Goal: Communication & Community: Ask a question

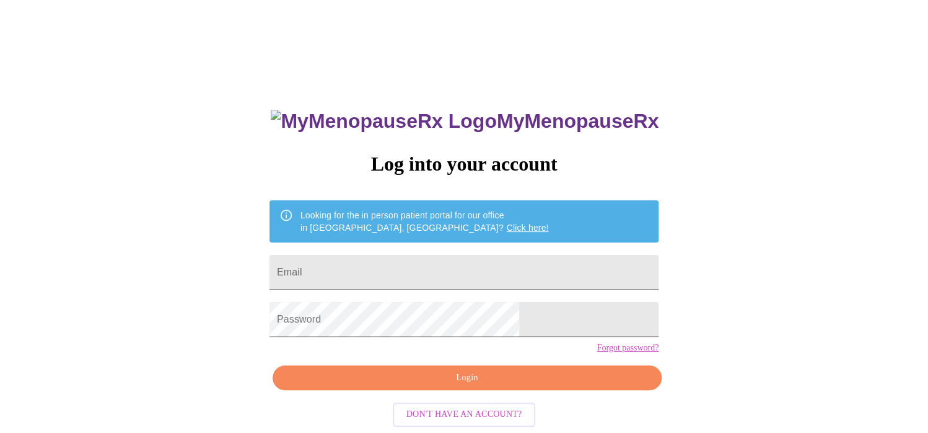
scroll to position [22, 0]
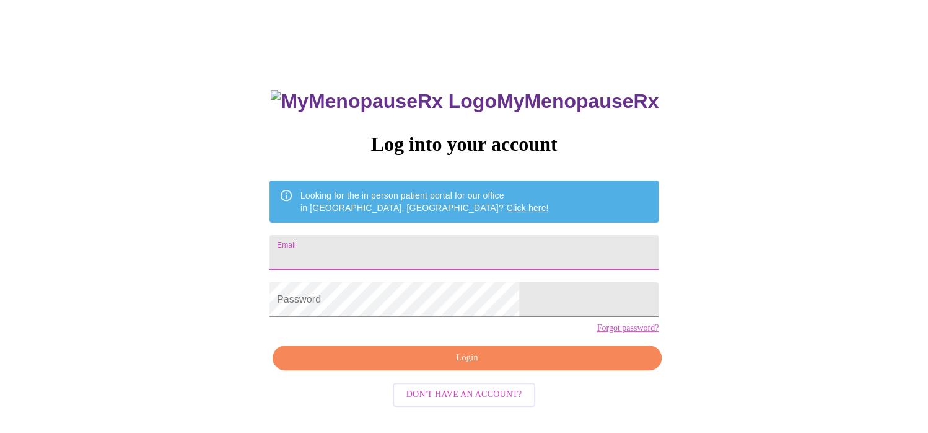
click at [434, 257] on input "Email" at bounding box center [464, 252] width 389 height 35
type input "[EMAIL_ADDRESS][DOMAIN_NAME]"
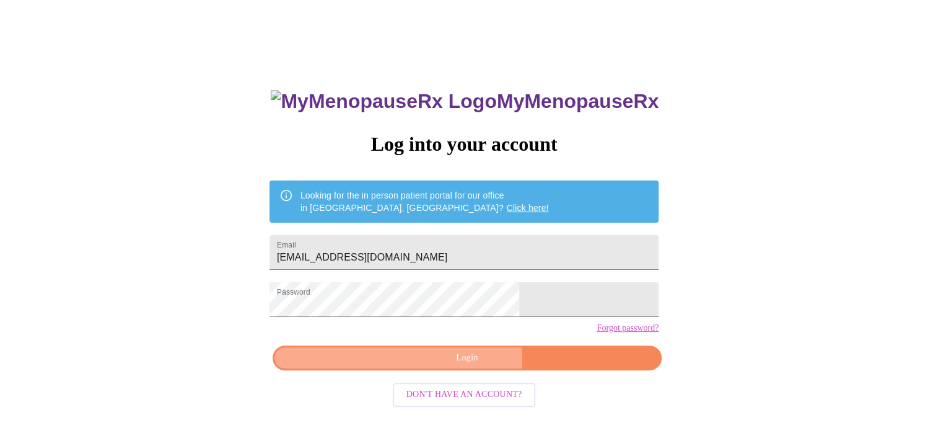
click at [449, 366] on span "Login" at bounding box center [467, 357] width 361 height 15
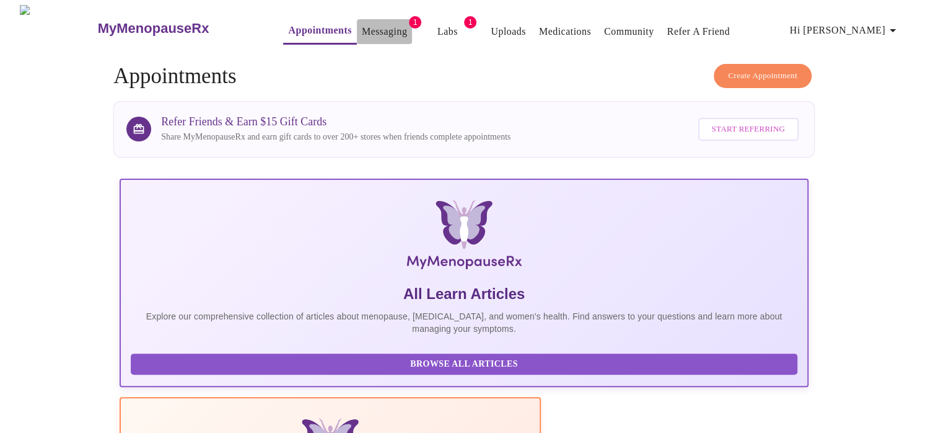
click at [369, 23] on link "Messaging" at bounding box center [384, 31] width 45 height 17
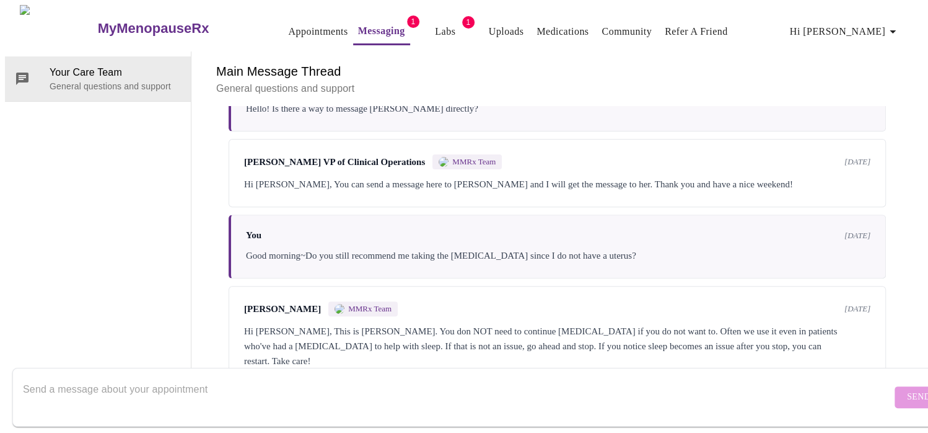
scroll to position [2934, 0]
